Goal: Task Accomplishment & Management: Manage account settings

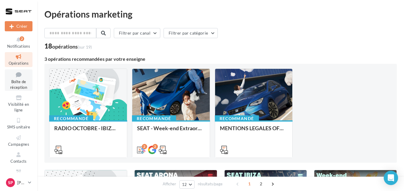
click at [15, 76] on icon at bounding box center [19, 75] width 24 height 8
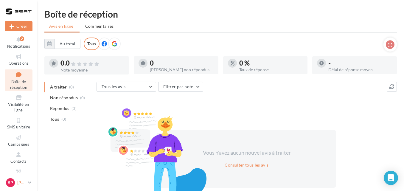
click at [29, 182] on icon at bounding box center [29, 182] width 3 height 5
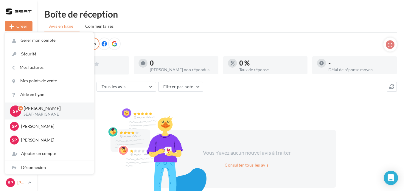
click at [29, 182] on icon at bounding box center [29, 182] width 3 height 5
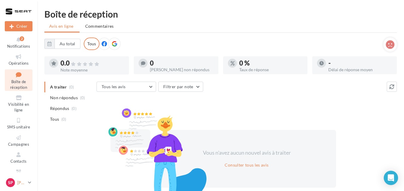
click at [28, 183] on link "Sp [PERSON_NAME] SEAT-MARIGNANE" at bounding box center [19, 182] width 28 height 11
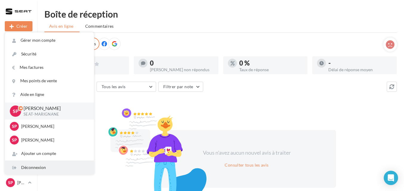
click at [26, 168] on div "Déconnexion" at bounding box center [49, 167] width 89 height 13
